Goal: Go to known website: Access a specific website the user already knows

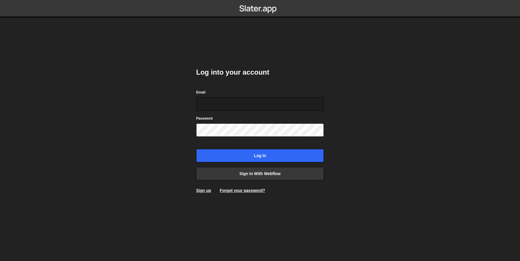
type input "dev@ouiflow.io"
click at [242, 182] on div "Log into your account Email dev@ouiflow.io Password Log in Sign in with Webflow…" at bounding box center [260, 130] width 128 height 143
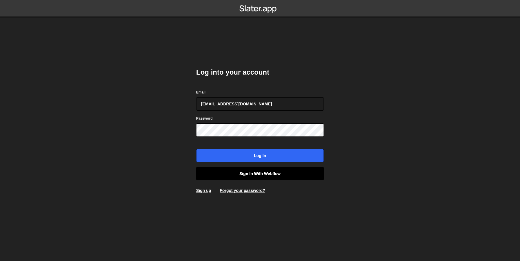
click at [240, 178] on link "Sign in with Webflow" at bounding box center [260, 173] width 128 height 13
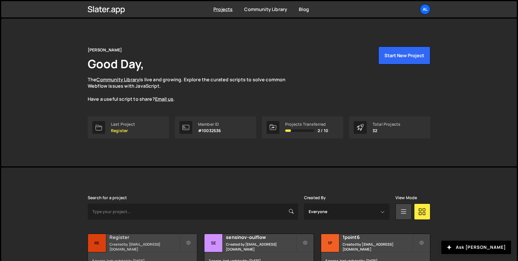
click at [152, 245] on small "Created by alex.tuysuzian91@gmail.com" at bounding box center [144, 247] width 70 height 10
